Goal: Check status: Check status

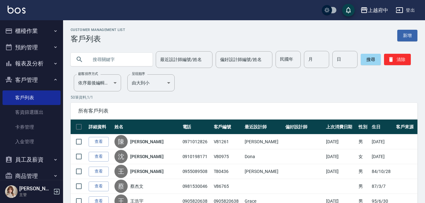
click at [109, 54] on input "text" at bounding box center [117, 59] width 59 height 17
type input "0939999673"
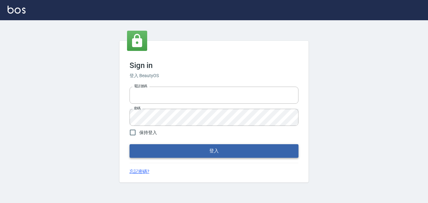
type input "0911903627"
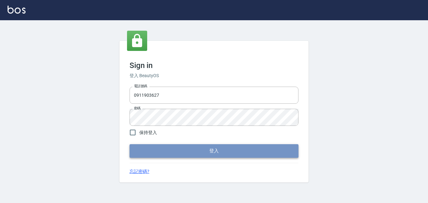
click at [248, 155] on button "登入" at bounding box center [214, 150] width 169 height 13
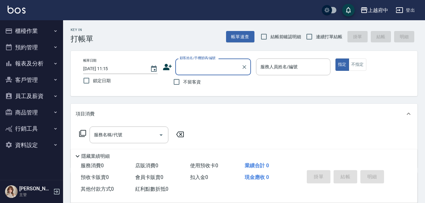
click at [22, 76] on button "客戶管理" at bounding box center [32, 80] width 58 height 16
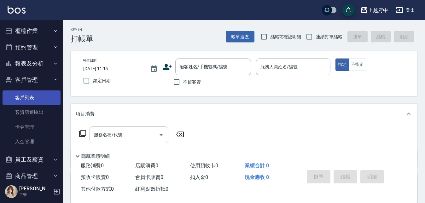
click at [31, 98] on link "客戶列表" at bounding box center [32, 97] width 58 height 15
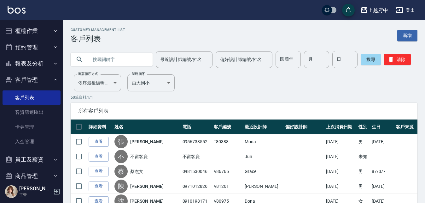
click at [118, 58] on input "text" at bounding box center [117, 59] width 59 height 17
type input "0939999673"
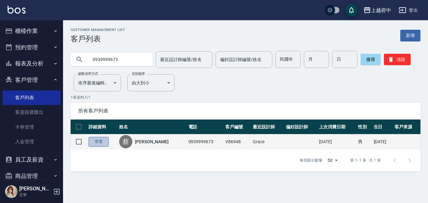
click at [98, 140] on link "查看" at bounding box center [99, 142] width 20 height 10
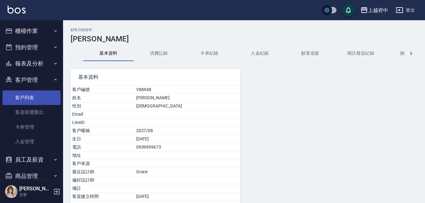
click at [23, 94] on link "客戶列表" at bounding box center [32, 97] width 58 height 15
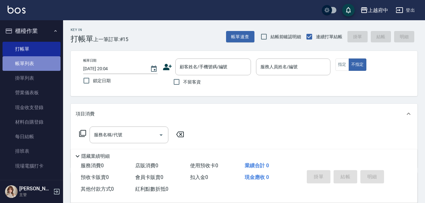
click at [49, 60] on link "帳單列表" at bounding box center [32, 63] width 58 height 15
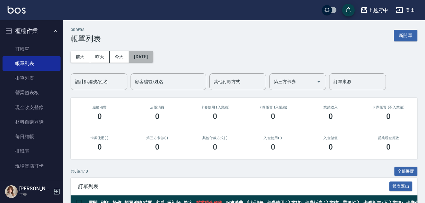
click at [144, 56] on button "2025/10/07" at bounding box center [141, 57] width 24 height 12
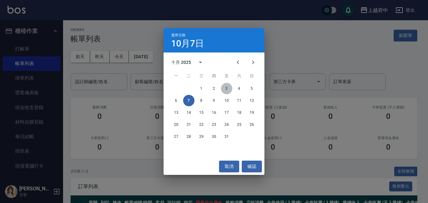
click at [227, 91] on button "3" at bounding box center [226, 88] width 11 height 11
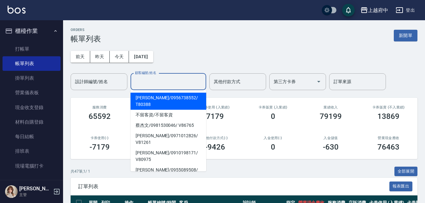
click at [158, 82] on input "顧客編號/姓名" at bounding box center [168, 81] width 70 height 11
click at [111, 81] on input "設計師編號/姓名" at bounding box center [98, 81] width 51 height 11
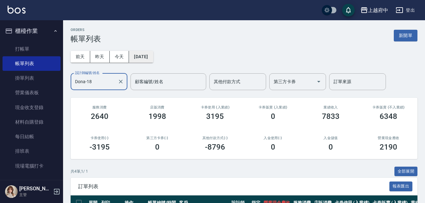
type input "Dona-18"
click at [153, 56] on button "2025/10/03" at bounding box center [141, 57] width 24 height 12
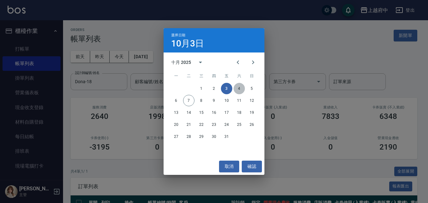
click at [238, 86] on button "4" at bounding box center [239, 88] width 11 height 11
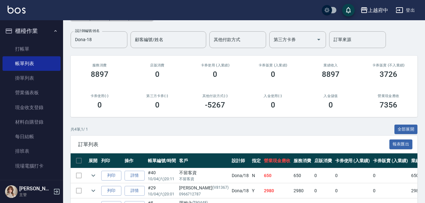
scroll to position [95, 0]
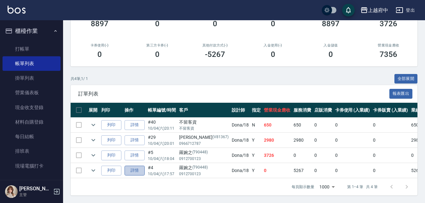
click at [138, 167] on link "詳情" at bounding box center [135, 170] width 20 height 10
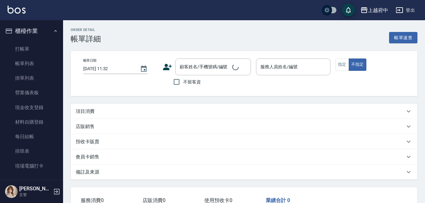
type input "2025/10/04 17:57"
type input "Dona-18"
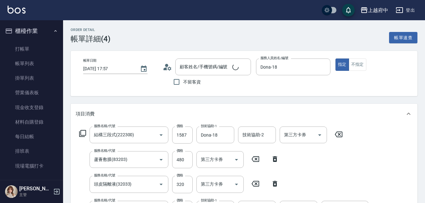
type input "結構三段式(222300)"
type input "蘆薈敷膜(83203)"
type input "頭皮隔離液(32033)"
type input "染髮L(12405)"
type input "剪髮(340)"
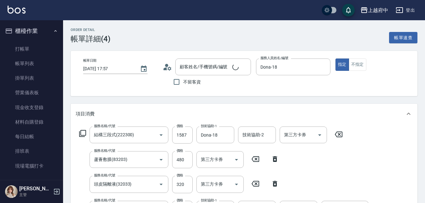
type input "有機洗髮(200)"
type input "羅婉之/0912700123/T90448"
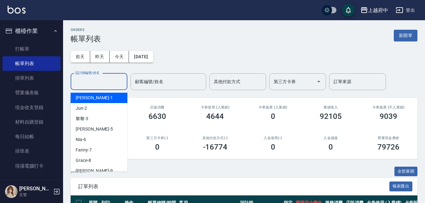
click at [104, 81] on input "設計師編號/姓名" at bounding box center [98, 81] width 51 height 11
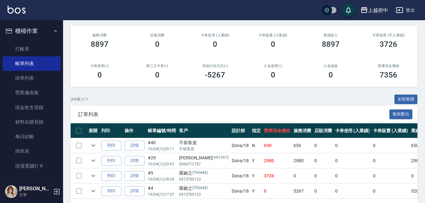
scroll to position [3, 0]
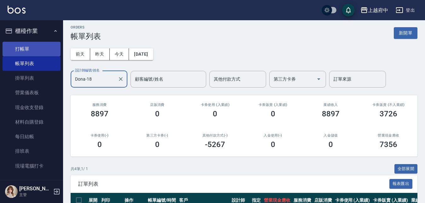
type input "Dona-18"
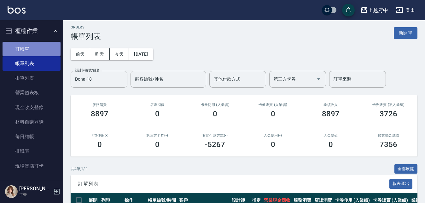
click at [34, 47] on link "打帳單" at bounding box center [32, 49] width 58 height 15
